Goal: Transaction & Acquisition: Purchase product/service

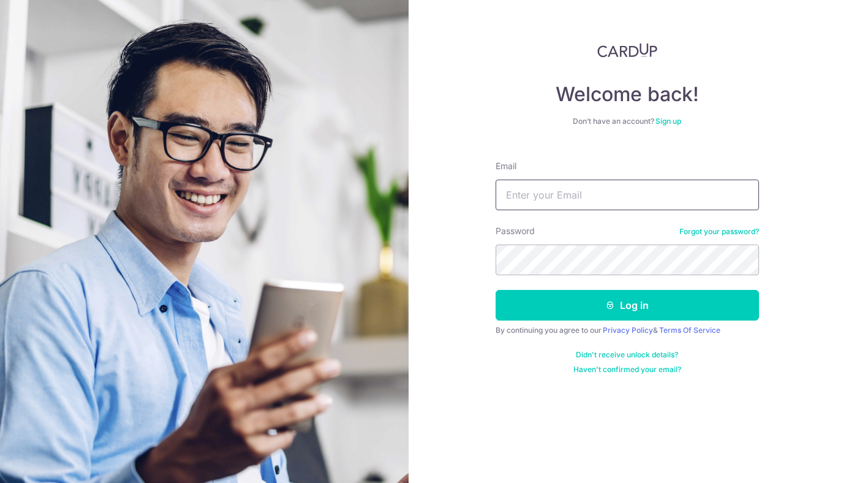
click at [607, 198] on input "Email" at bounding box center [627, 195] width 263 height 31
type input "nicole@littlefoot.sg"
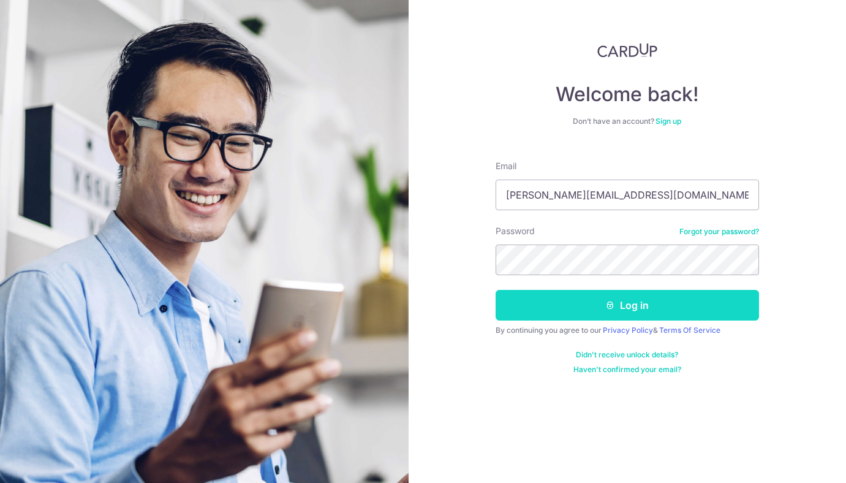
click at [618, 313] on button "Log in" at bounding box center [627, 305] width 263 height 31
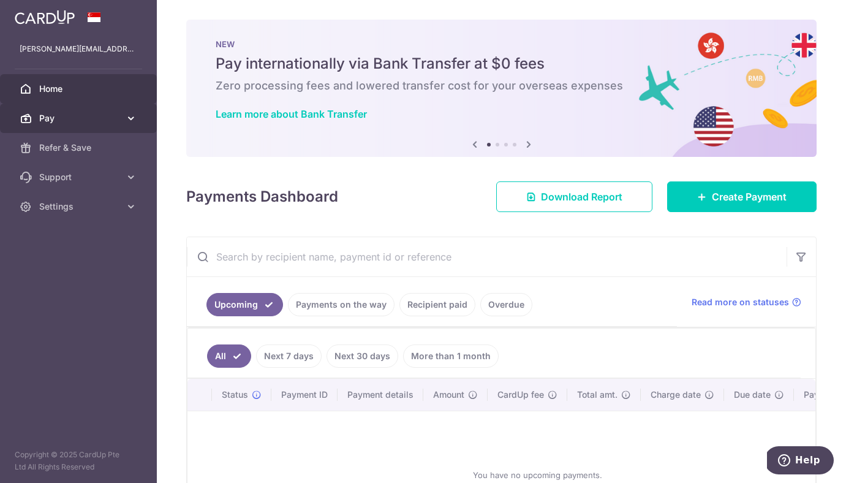
click at [126, 121] on icon at bounding box center [131, 118] width 12 height 12
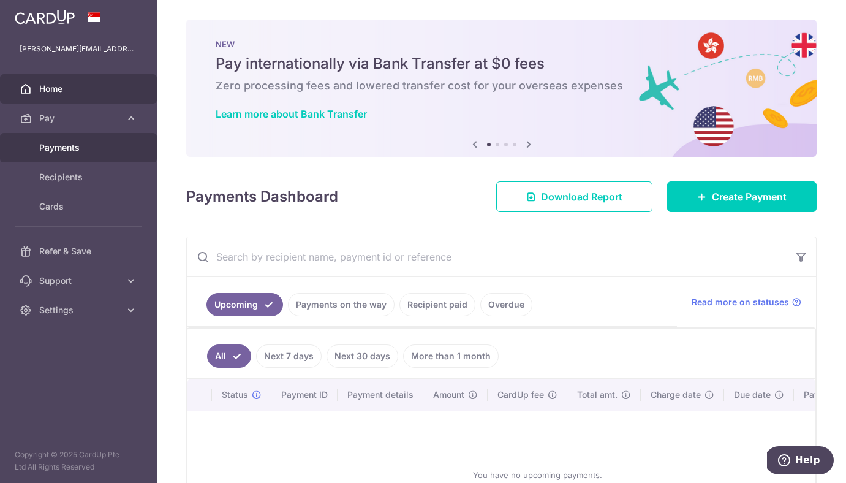
click at [66, 152] on span "Payments" at bounding box center [79, 148] width 81 height 12
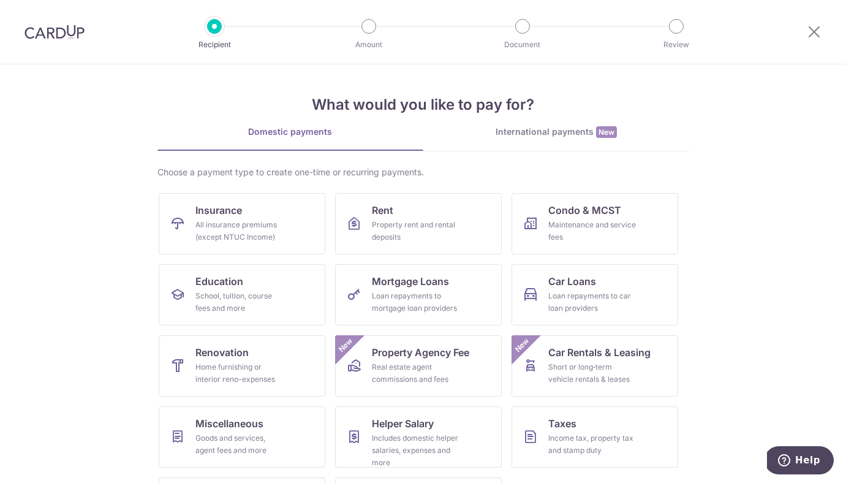
click at [545, 134] on div "International payments New" at bounding box center [556, 132] width 266 height 13
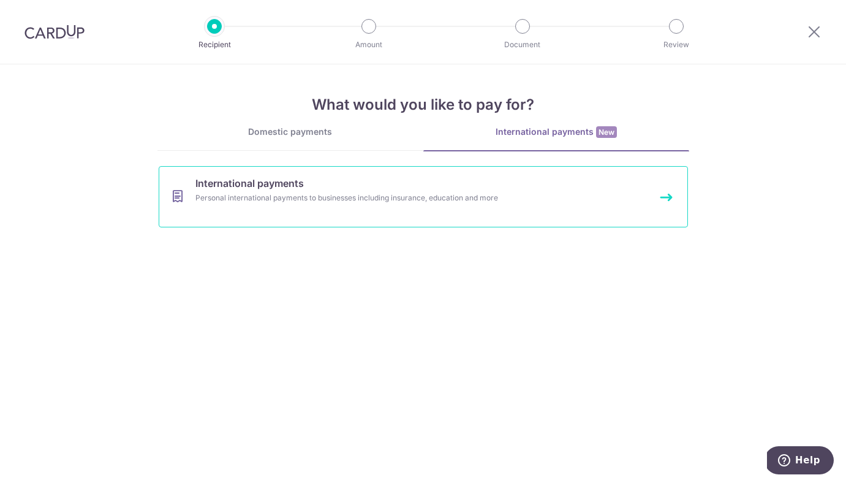
click at [516, 210] on link "International payments Personal international payments to businesses including …" at bounding box center [423, 196] width 529 height 61
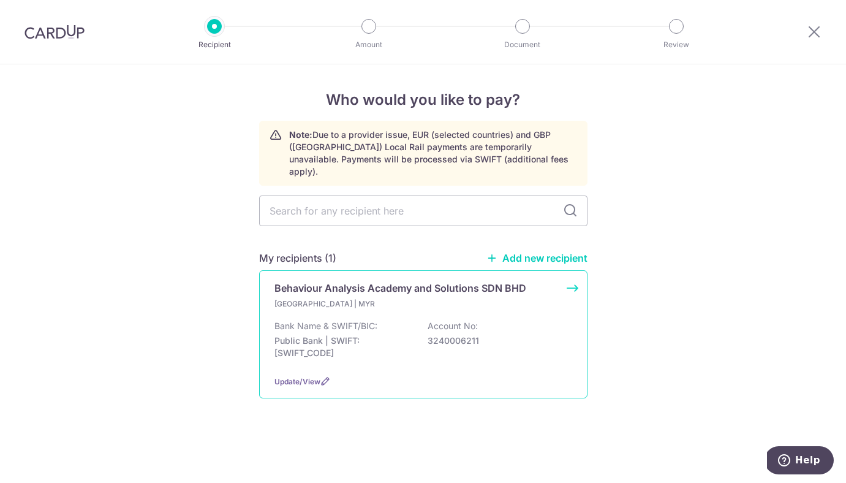
click at [343, 298] on p "Malaysia | MYR" at bounding box center [347, 304] width 145 height 12
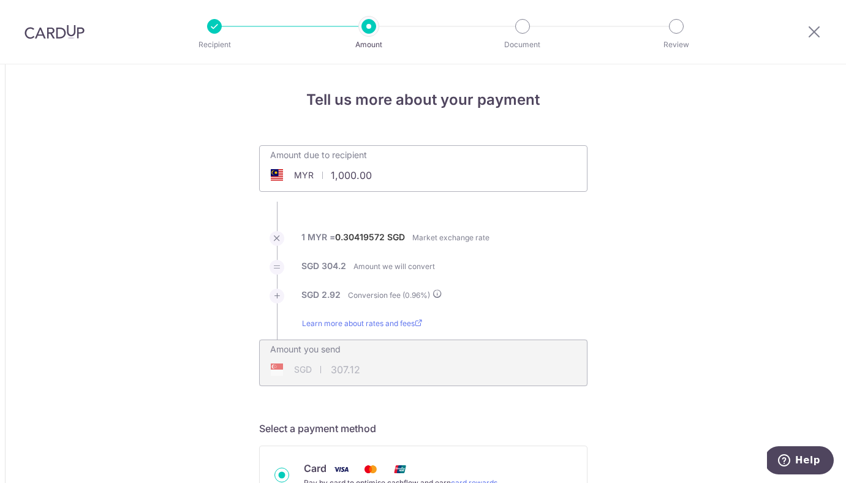
click at [359, 170] on input "1,000.00" at bounding box center [354, 175] width 189 height 28
click at [361, 178] on input "1,000.00" at bounding box center [354, 175] width 189 height 28
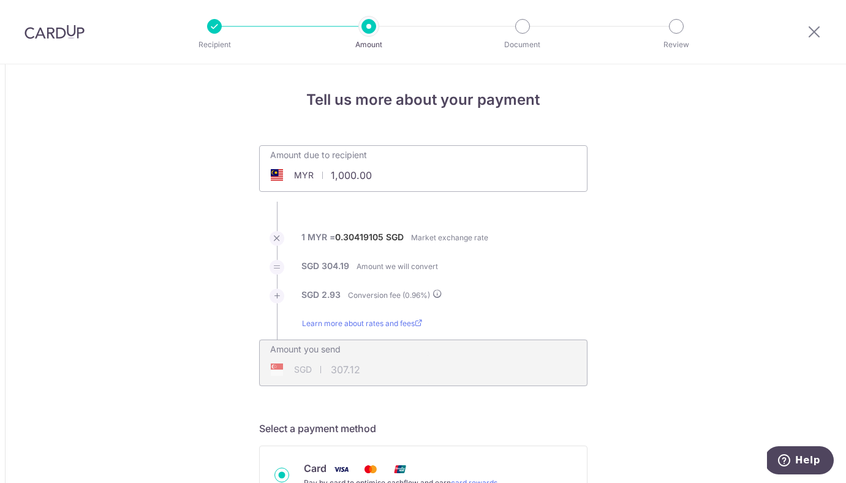
click at [361, 178] on input "1,000.00" at bounding box center [354, 175] width 189 height 28
type input "12,425.00"
type input "3,815.97"
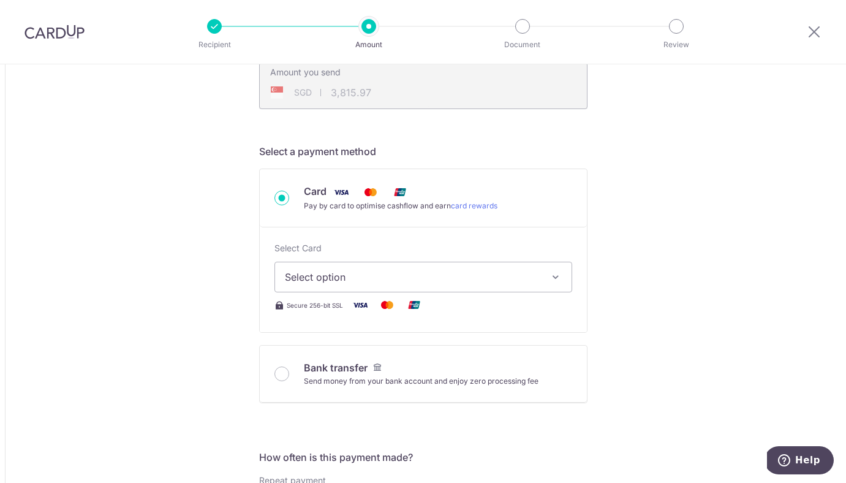
scroll to position [290, 0]
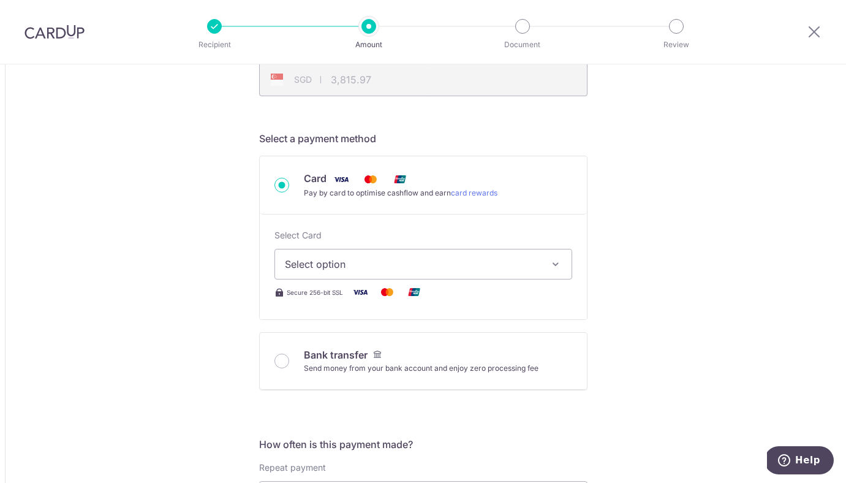
click at [489, 265] on span "Select option" at bounding box center [412, 264] width 255 height 15
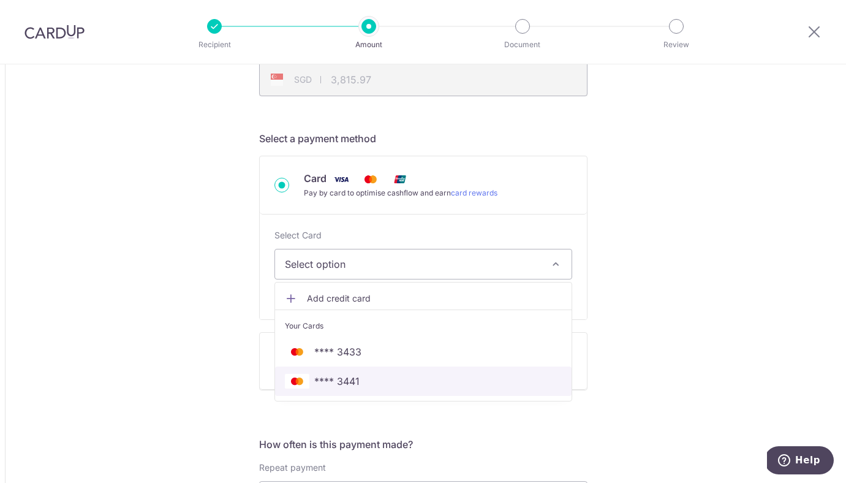
click at [414, 382] on span "**** 3441" at bounding box center [423, 381] width 277 height 15
type input "12,425.00"
type input "3,815.81"
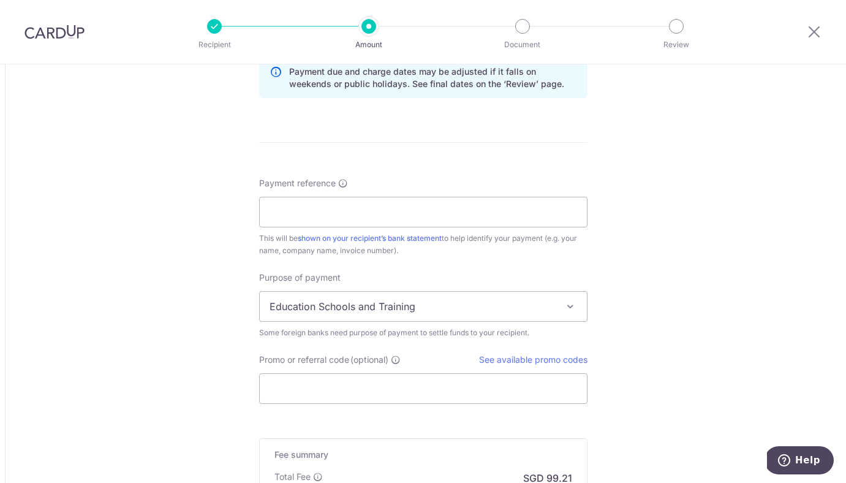
scroll to position [873, 0]
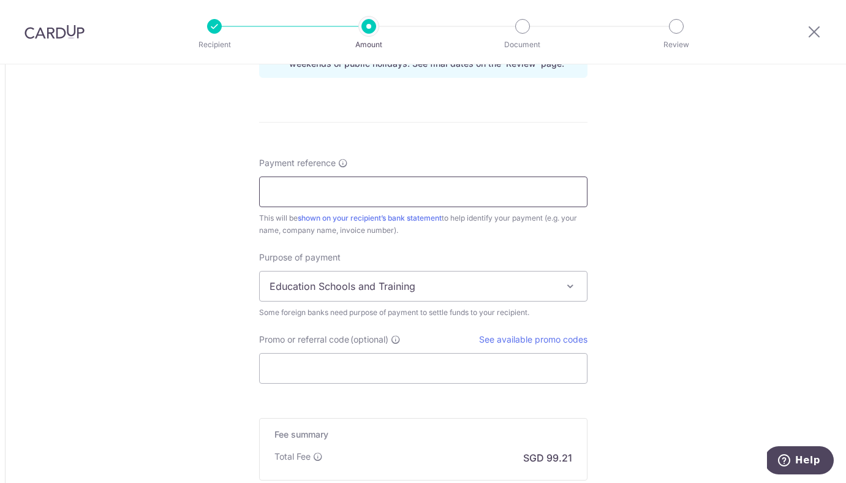
click at [332, 186] on input "Payment reference" at bounding box center [423, 191] width 328 height 31
type input "Littlefoot Developmental Services"
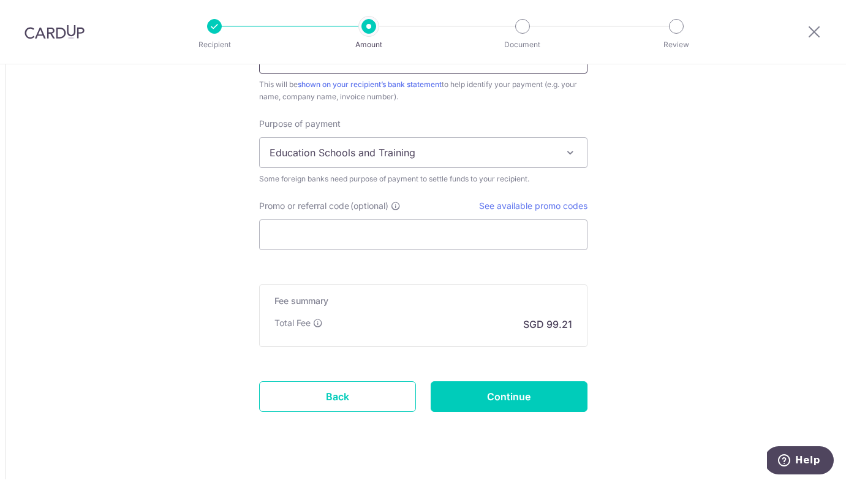
scroll to position [1027, 0]
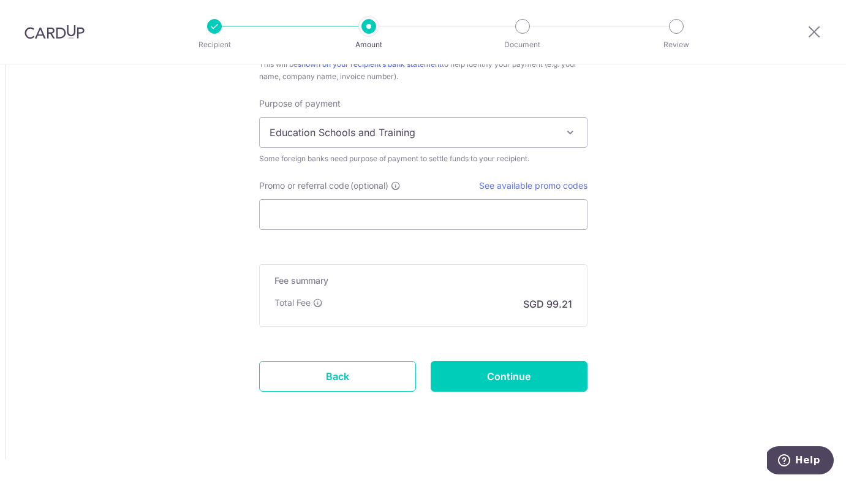
click at [502, 377] on input "Continue" at bounding box center [509, 376] width 157 height 31
type input "Create Schedule"
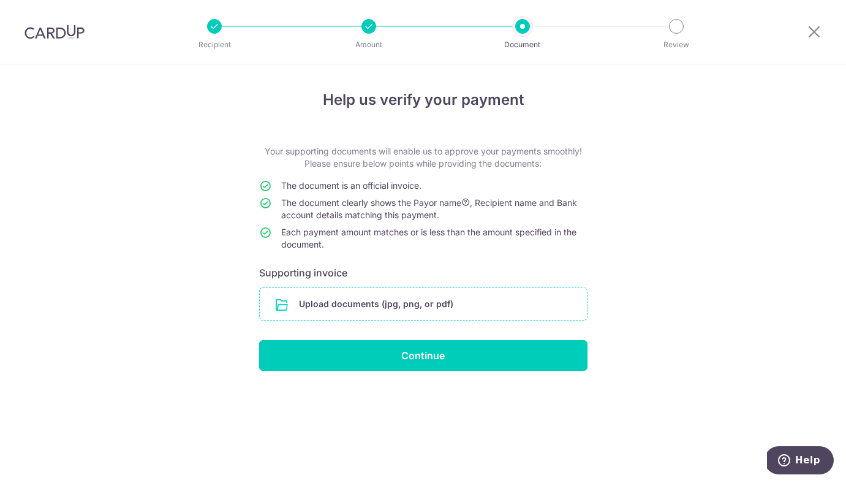
click at [384, 301] on input "file" at bounding box center [423, 304] width 327 height 32
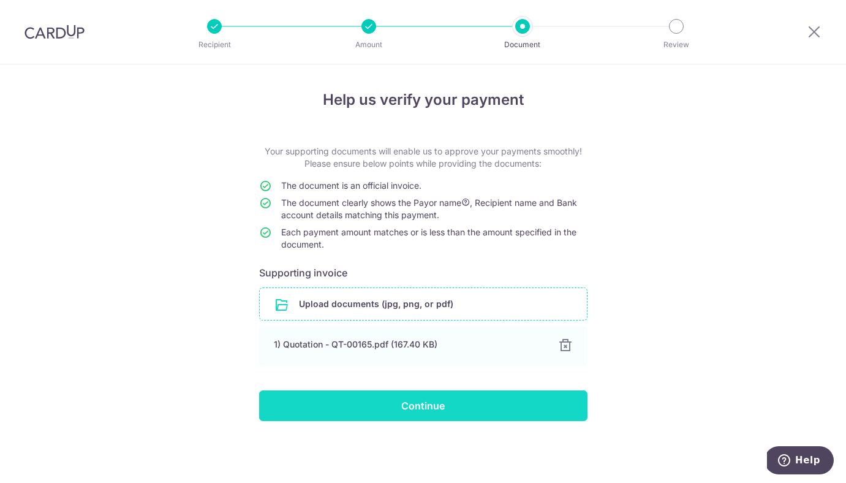
click at [469, 417] on input "Continue" at bounding box center [423, 405] width 328 height 31
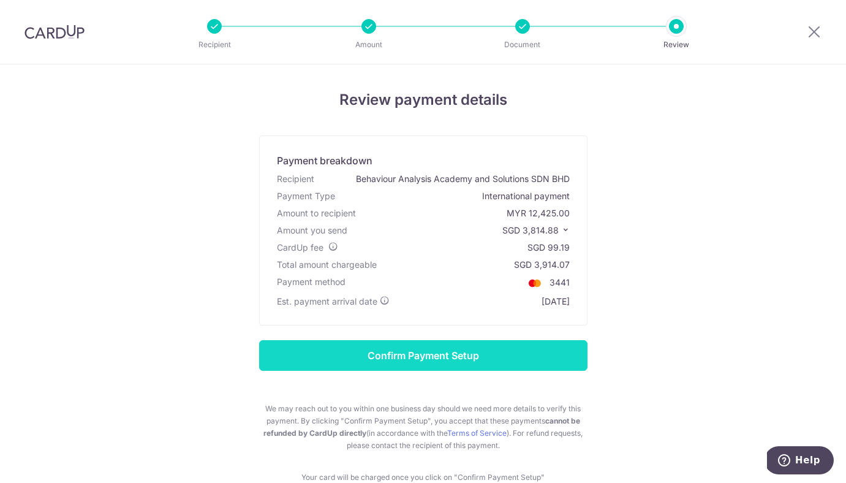
click at [502, 361] on input "Confirm Payment Setup" at bounding box center [423, 355] width 328 height 31
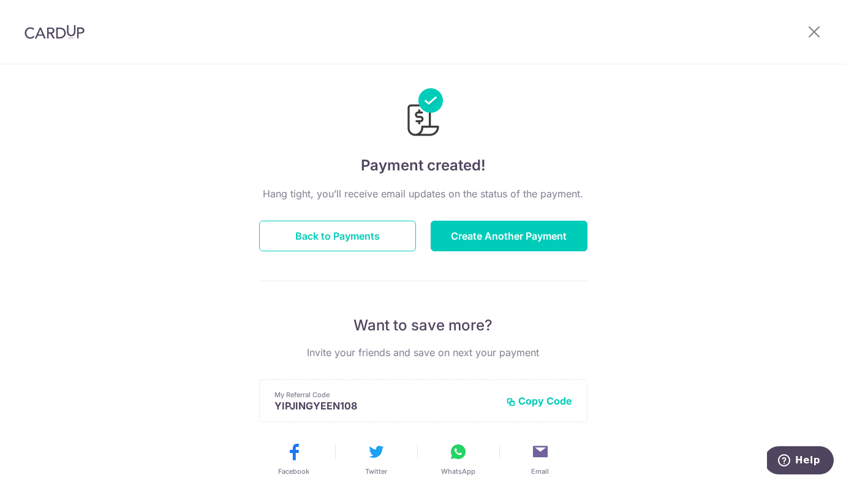
scroll to position [11, 0]
click at [316, 246] on button "Back to Payments" at bounding box center [337, 235] width 157 height 31
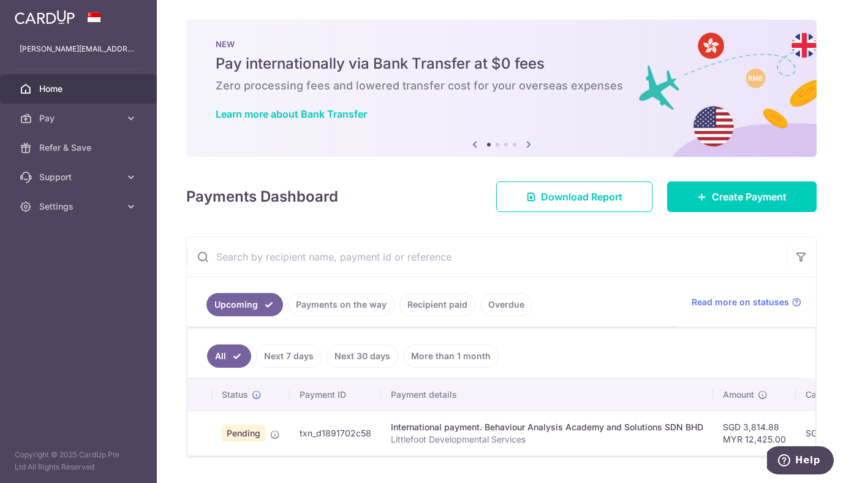
scroll to position [32, 0]
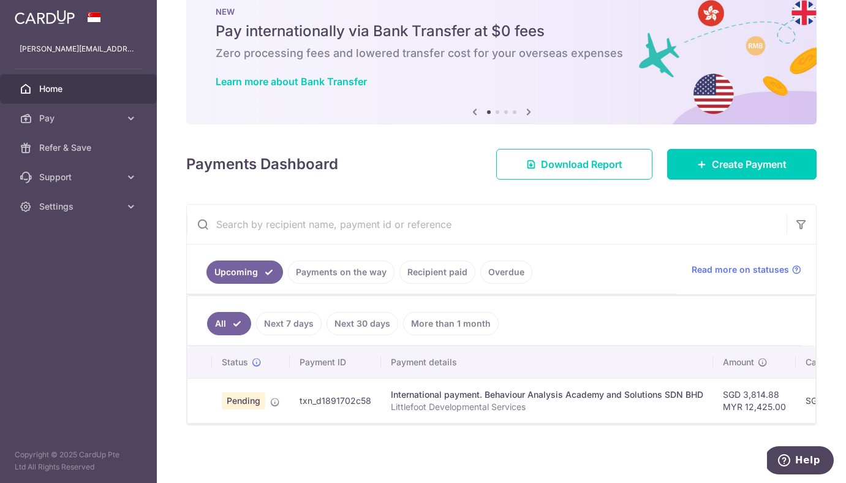
click at [468, 391] on div "International payment. Behaviour Analysis Academy and Solutions SDN BHD" at bounding box center [547, 394] width 313 height 12
click at [336, 413] on td "txn_d1891702c58" at bounding box center [335, 400] width 91 height 45
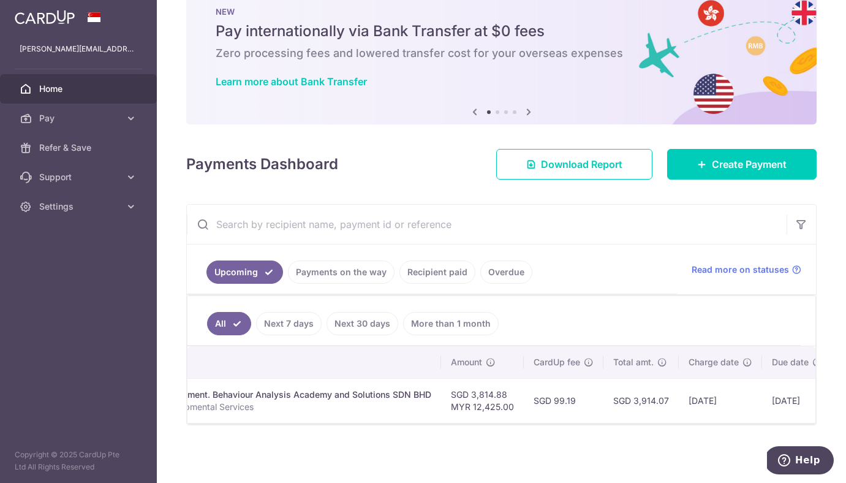
scroll to position [0, 373]
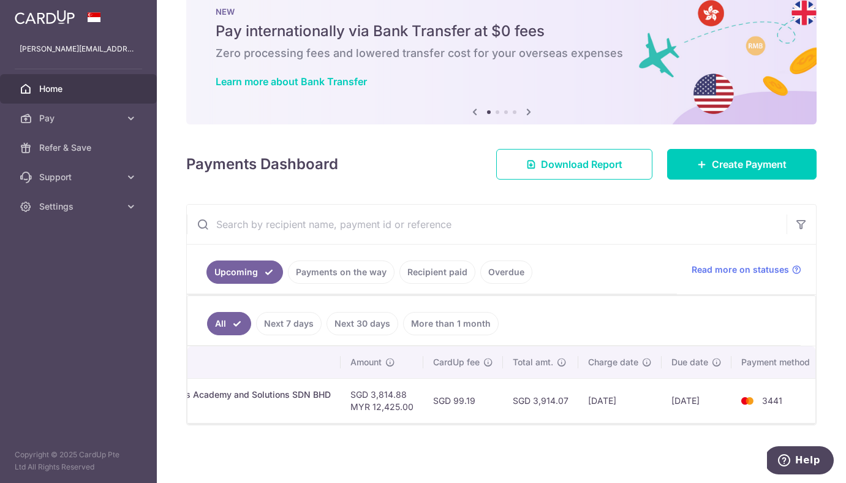
click at [336, 413] on td "International payment. Behaviour Analysis Academy and Solutions SDN BHD Littlef…" at bounding box center [175, 400] width 332 height 45
click at [258, 458] on div "× Pause Schedule Pause all future payments in this series Pause just this one p…" at bounding box center [501, 241] width 689 height 483
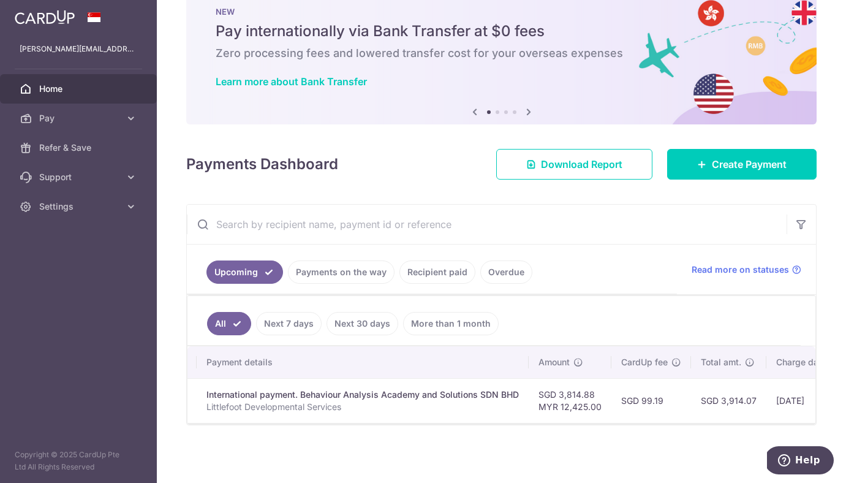
scroll to position [0, 0]
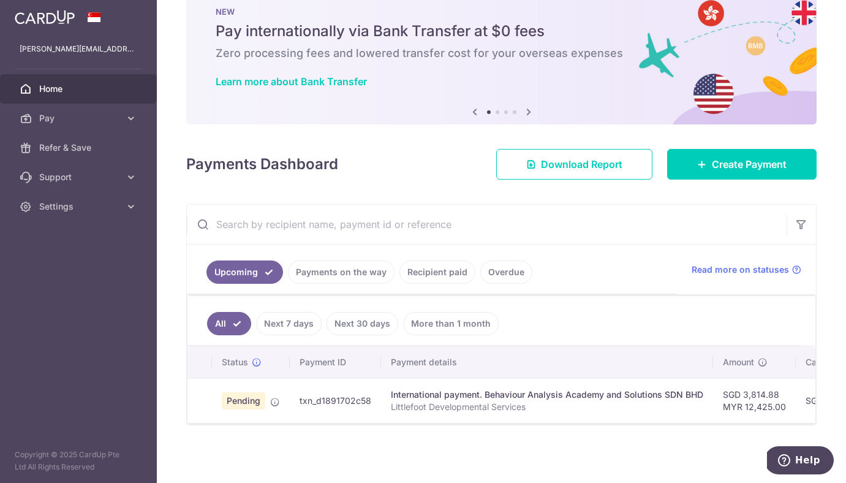
click at [325, 278] on link "Payments on the way" at bounding box center [341, 271] width 107 height 23
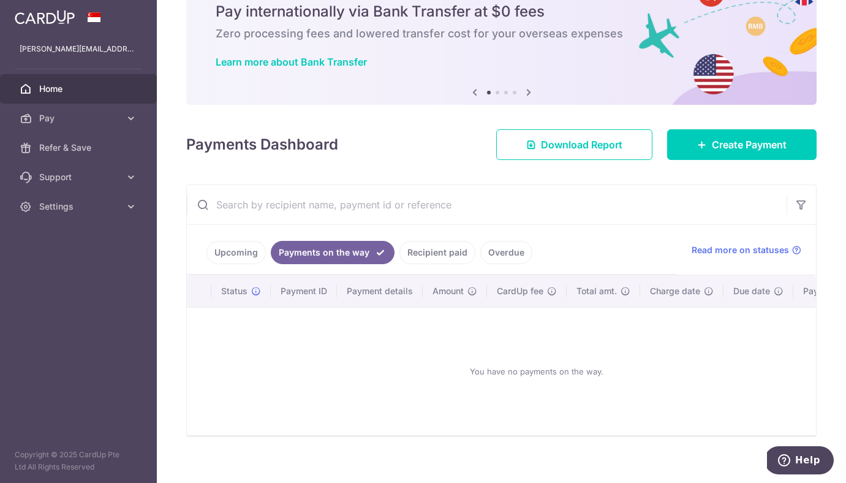
scroll to position [64, 0]
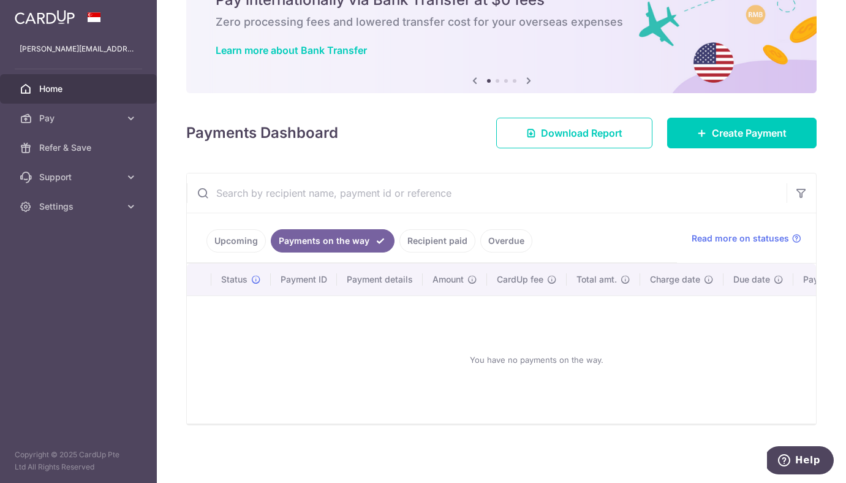
click at [255, 246] on link "Upcoming" at bounding box center [236, 240] width 59 height 23
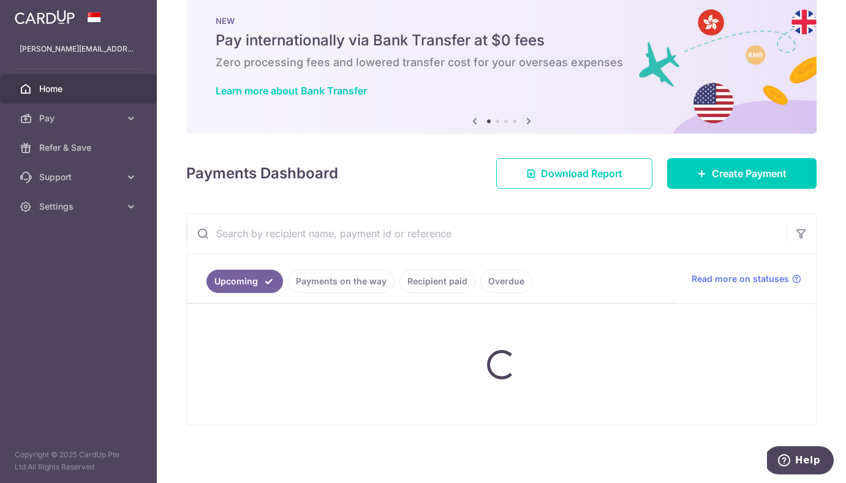
scroll to position [32, 0]
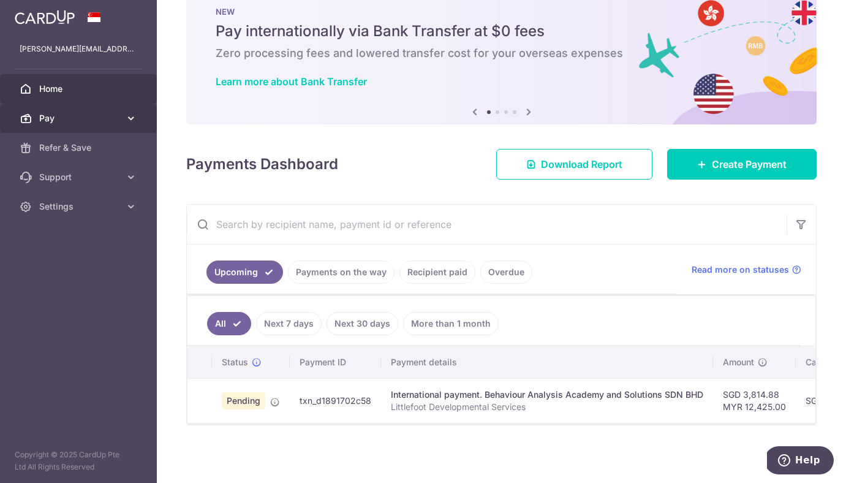
click at [108, 123] on span "Pay" at bounding box center [79, 118] width 81 height 12
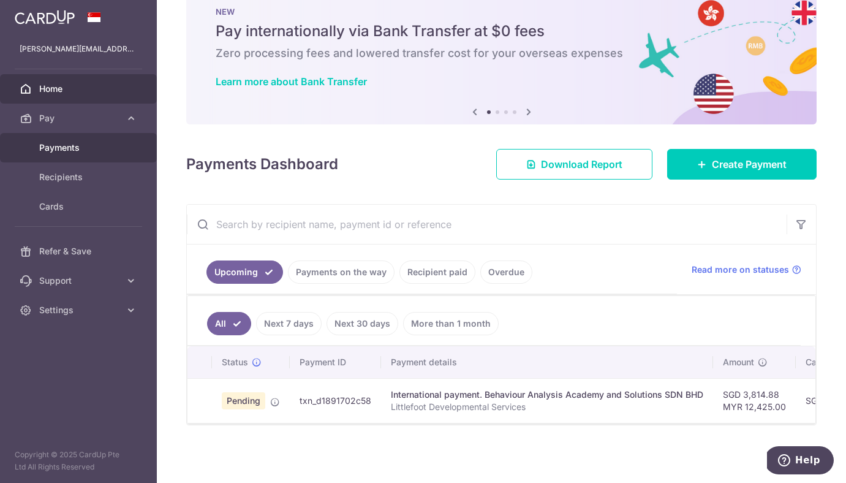
click at [96, 143] on span "Payments" at bounding box center [79, 148] width 81 height 12
